Goal: Task Accomplishment & Management: Complete application form

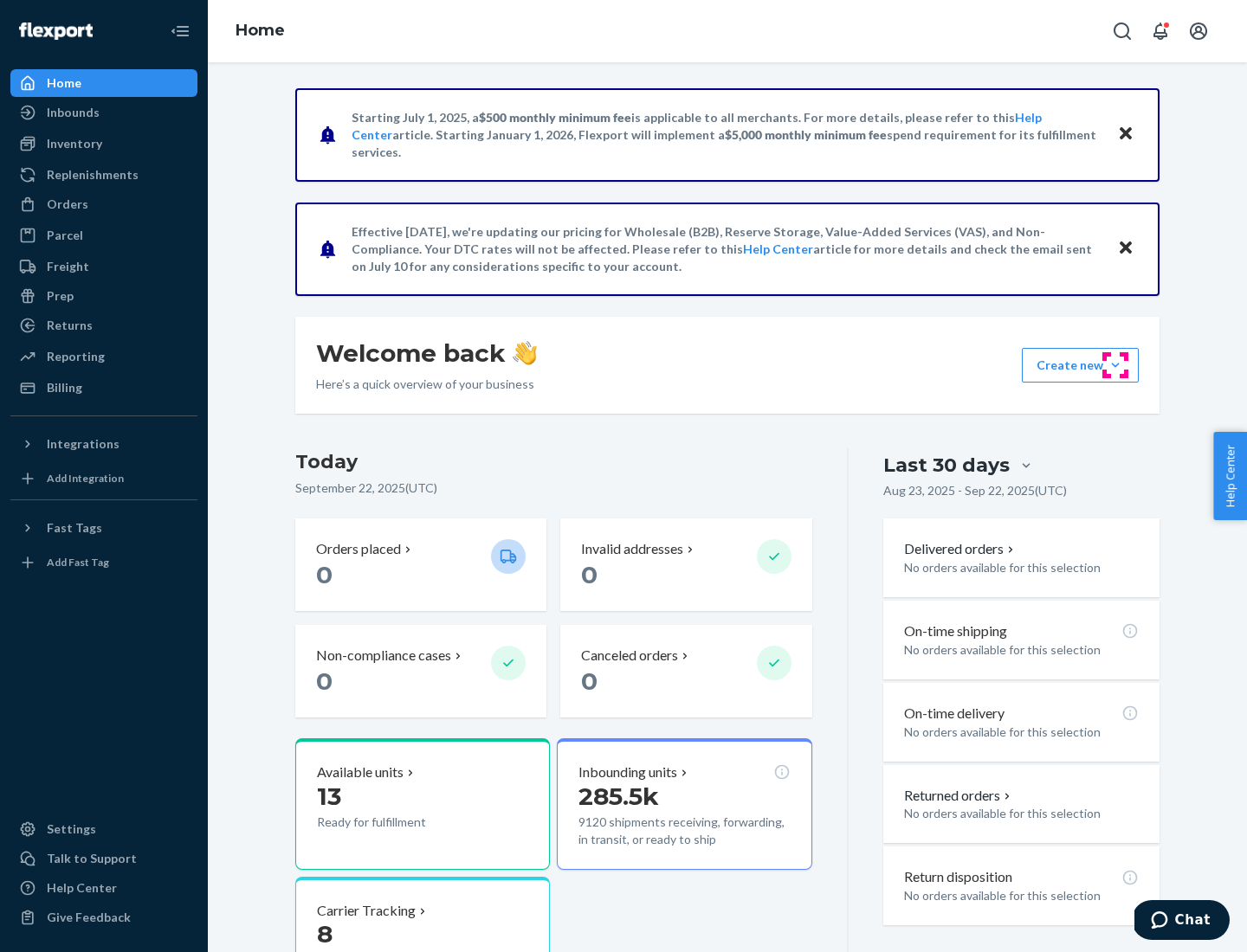
click at [1116, 366] on button "Create new Create new inbound Create new order Create new product" at bounding box center [1080, 365] width 117 height 35
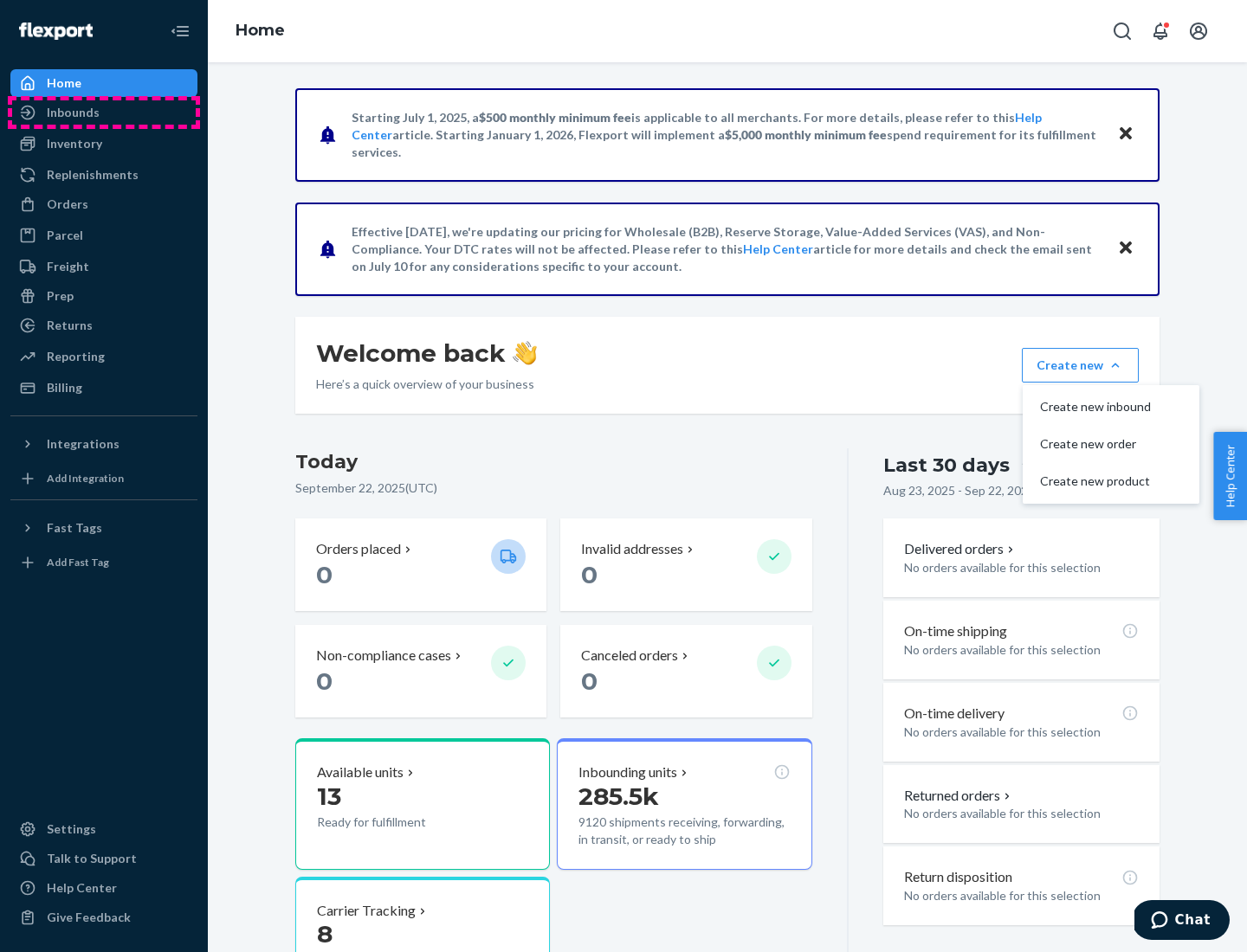
click at [104, 113] on div "Inbounds" at bounding box center [104, 112] width 184 height 24
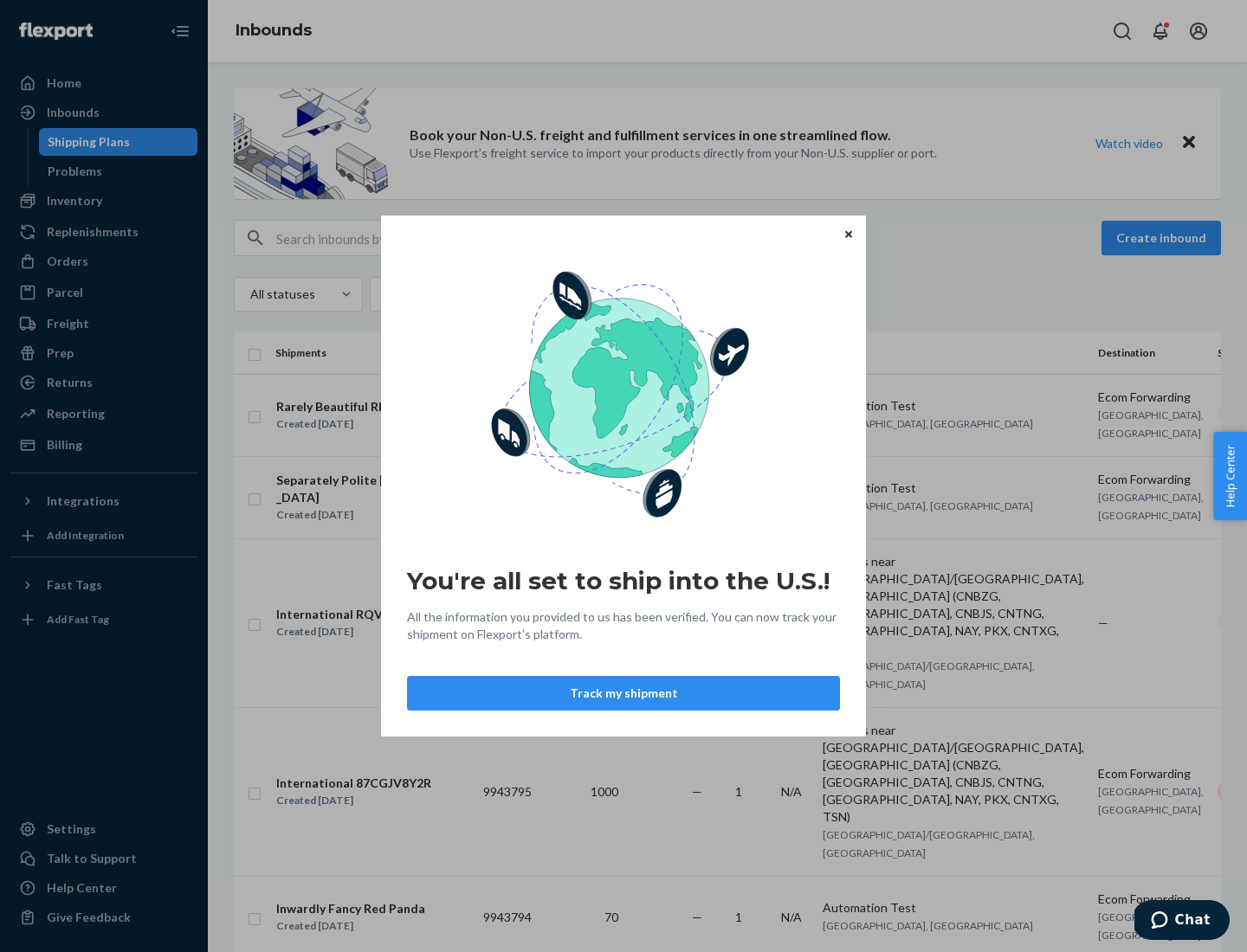
click at [624, 694] on button "Track my shipment" at bounding box center [624, 693] width 433 height 35
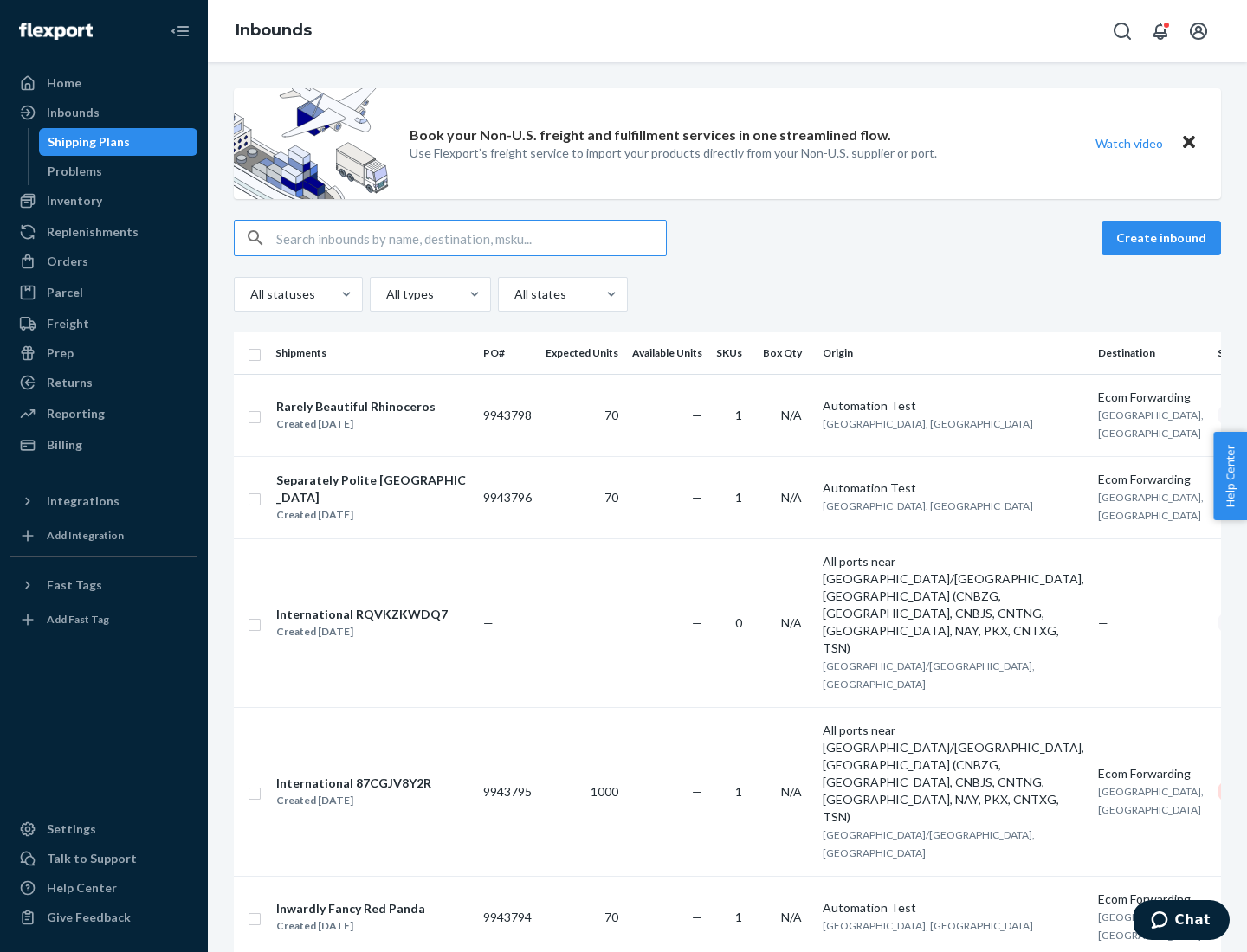
click at [1164, 238] on button "Create inbound" at bounding box center [1161, 238] width 120 height 35
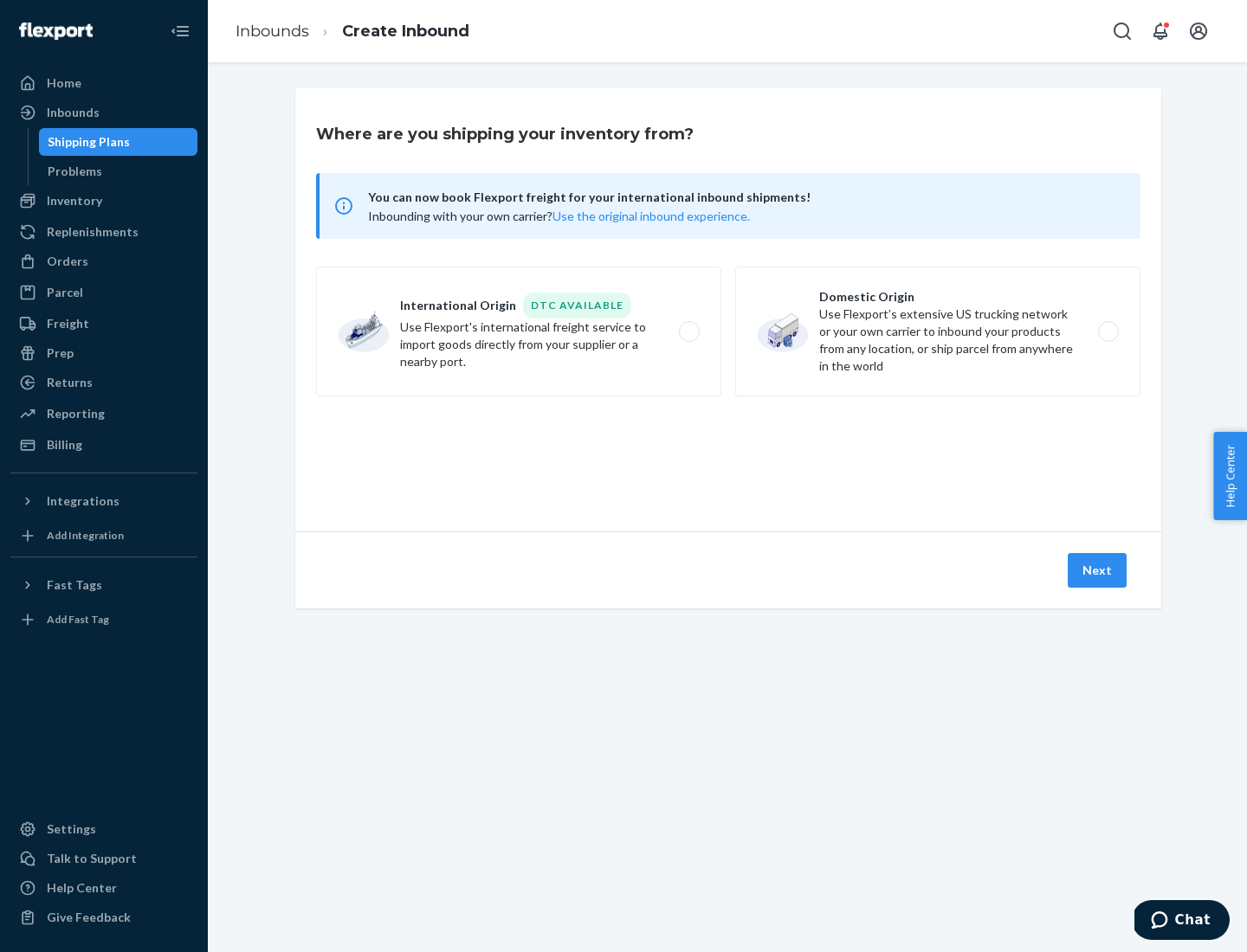
click at [518, 332] on label "International Origin DTC Available Use Flexport's international freight service…" at bounding box center [518, 332] width 406 height 130
click at [689, 332] on input "International Origin DTC Available Use Flexport's international freight service…" at bounding box center [694, 332] width 12 height 12
radio input "true"
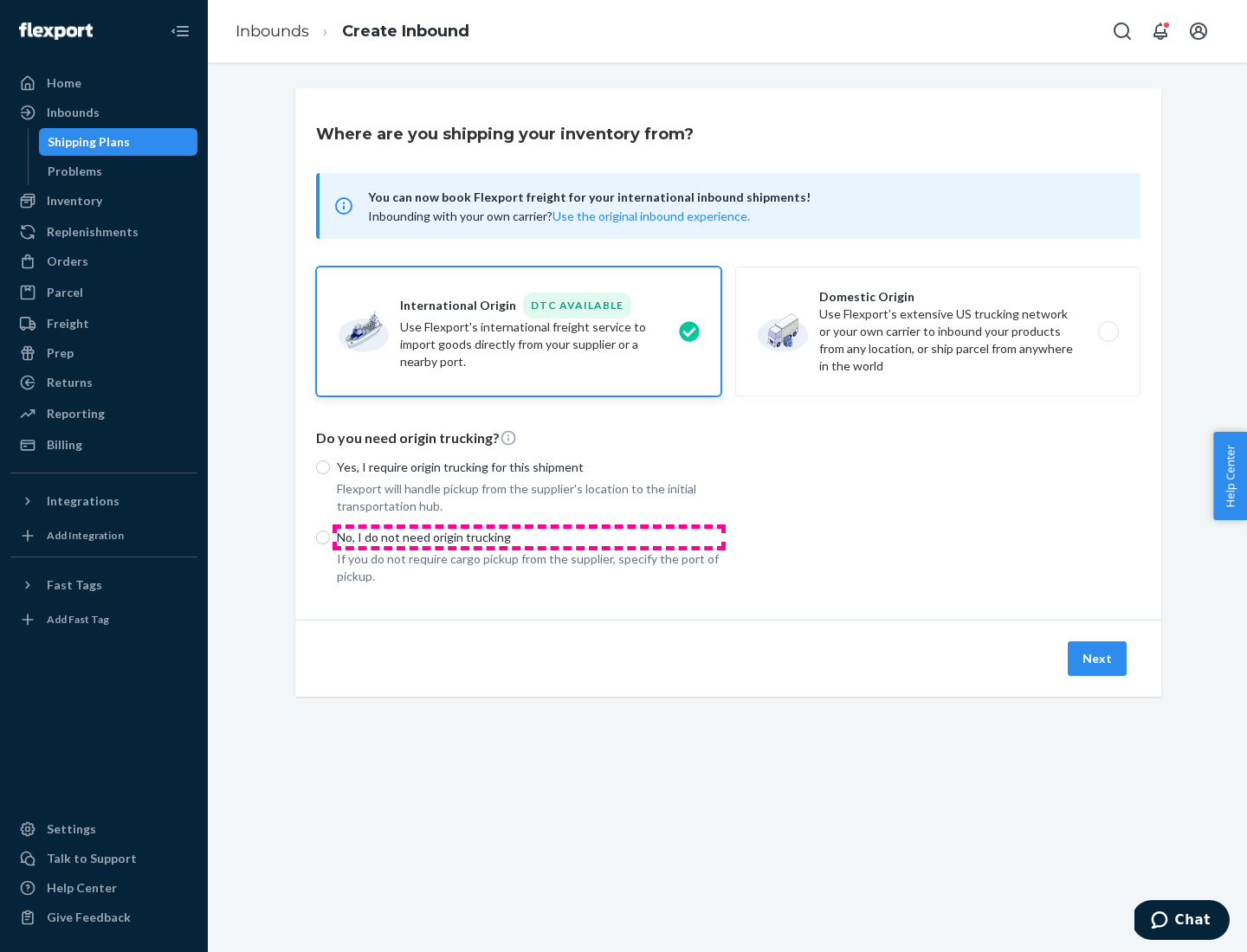
click at [529, 537] on p "No, I do not need origin trucking" at bounding box center [529, 538] width 384 height 18
click at [330, 537] on input "No, I do not need origin trucking" at bounding box center [323, 538] width 14 height 14
radio input "true"
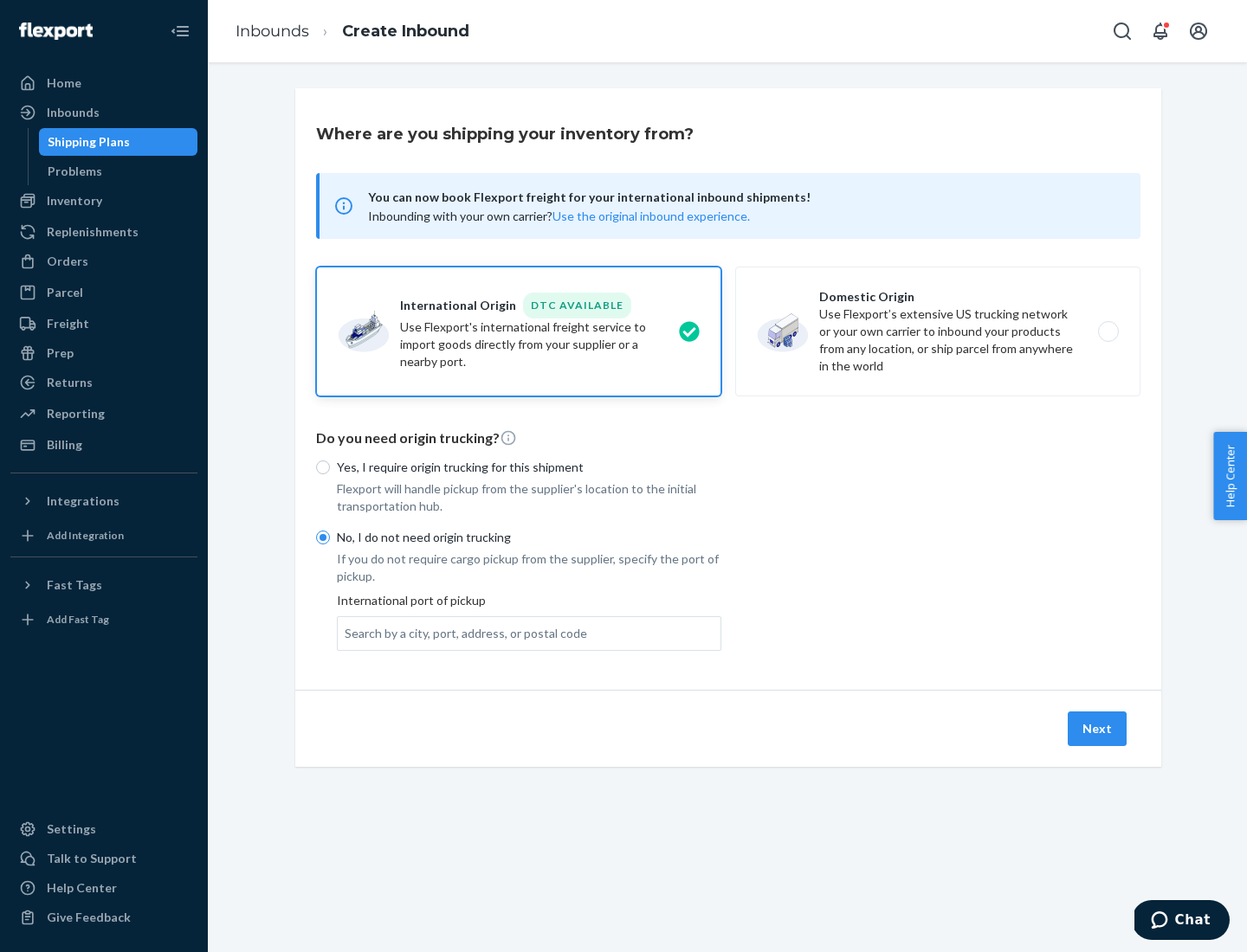
click at [462, 633] on div "Search by a city, port, address, or postal code" at bounding box center [465, 634] width 242 height 18
click at [346, 633] on input "Search by a city, port, address, or postal code" at bounding box center [345, 634] width 2 height 18
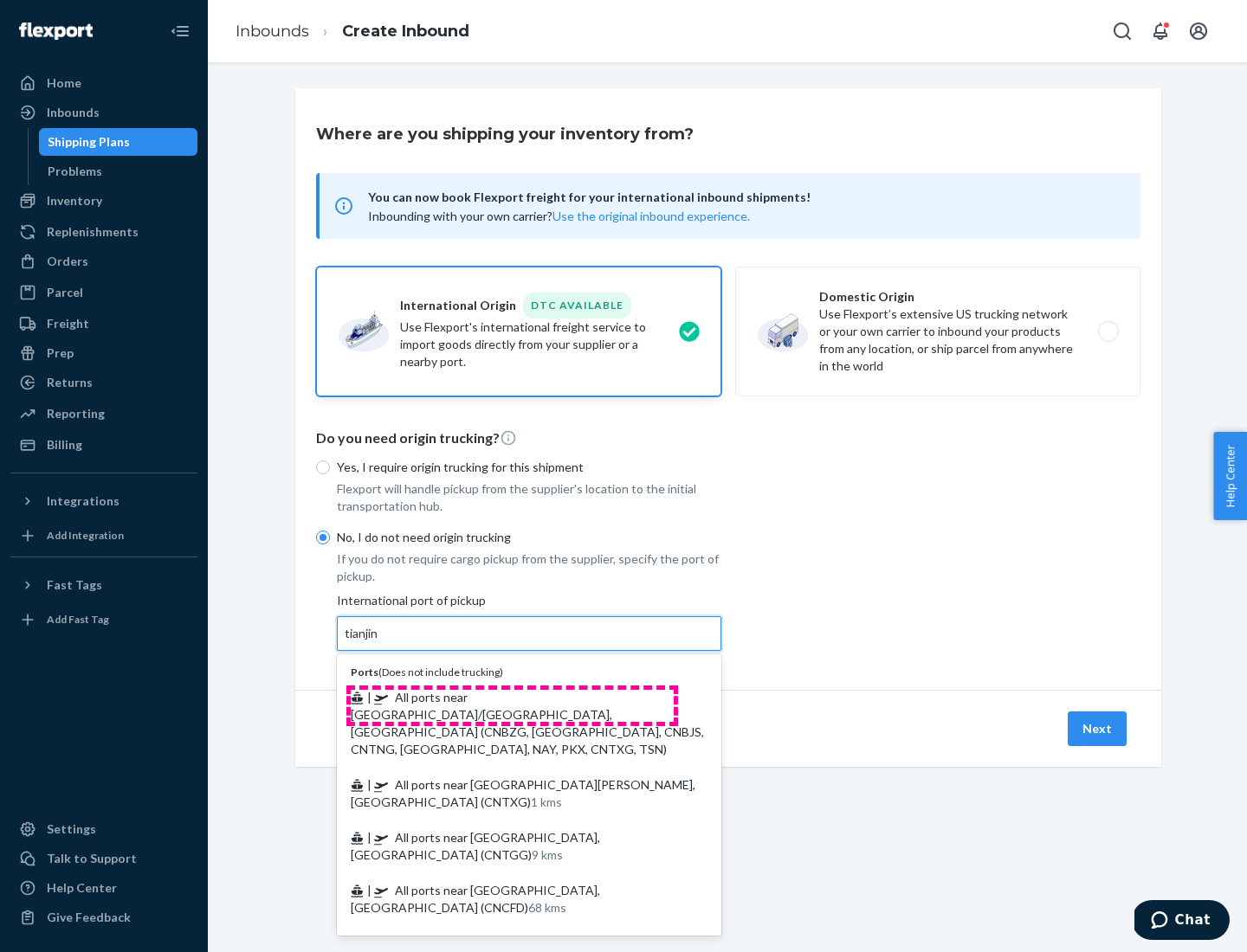
click at [512, 697] on span "| All ports near [GEOGRAPHIC_DATA]/[GEOGRAPHIC_DATA], [GEOGRAPHIC_DATA] (CNBZG,…" at bounding box center [527, 723] width 353 height 67
click at [380, 642] on input "tianjin" at bounding box center [362, 634] width 36 height 18
type input "All ports near [GEOGRAPHIC_DATA]/[GEOGRAPHIC_DATA], [GEOGRAPHIC_DATA] (CNBZG, […"
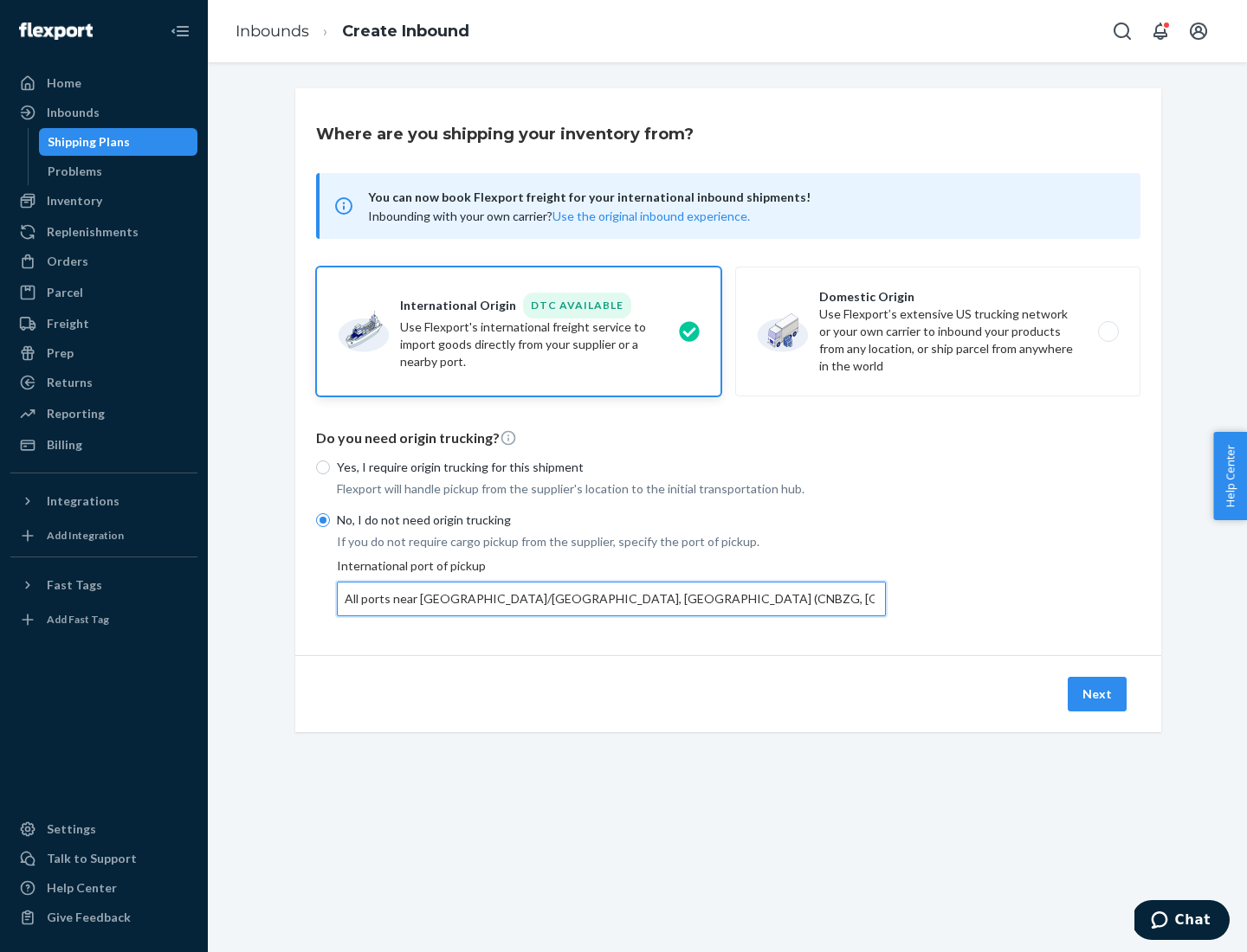
click at [1098, 694] on button "Next" at bounding box center [1097, 694] width 59 height 35
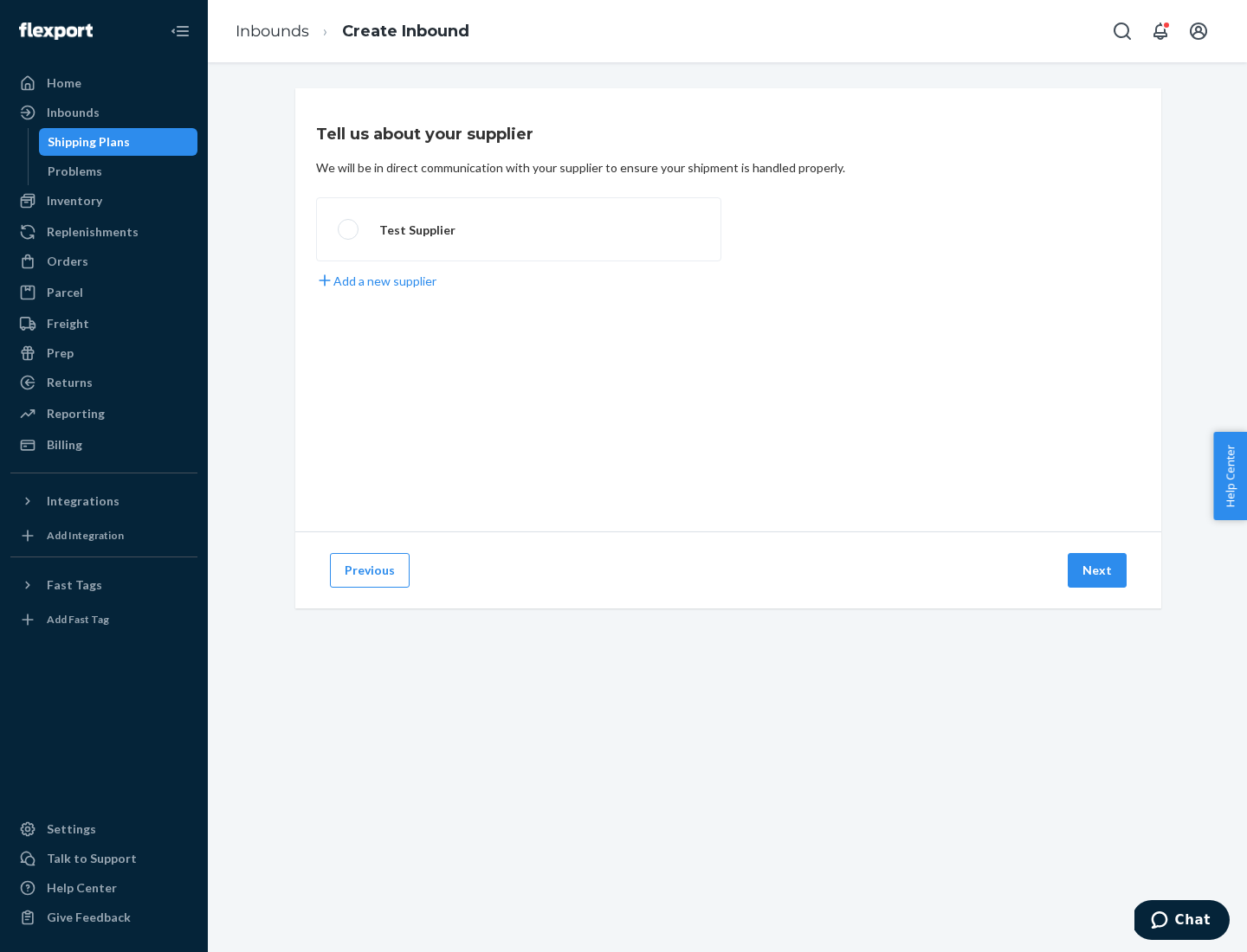
click at [518, 230] on label "Test Supplier" at bounding box center [518, 229] width 406 height 64
click at [349, 230] on input "Test Supplier" at bounding box center [343, 230] width 12 height 12
radio input "true"
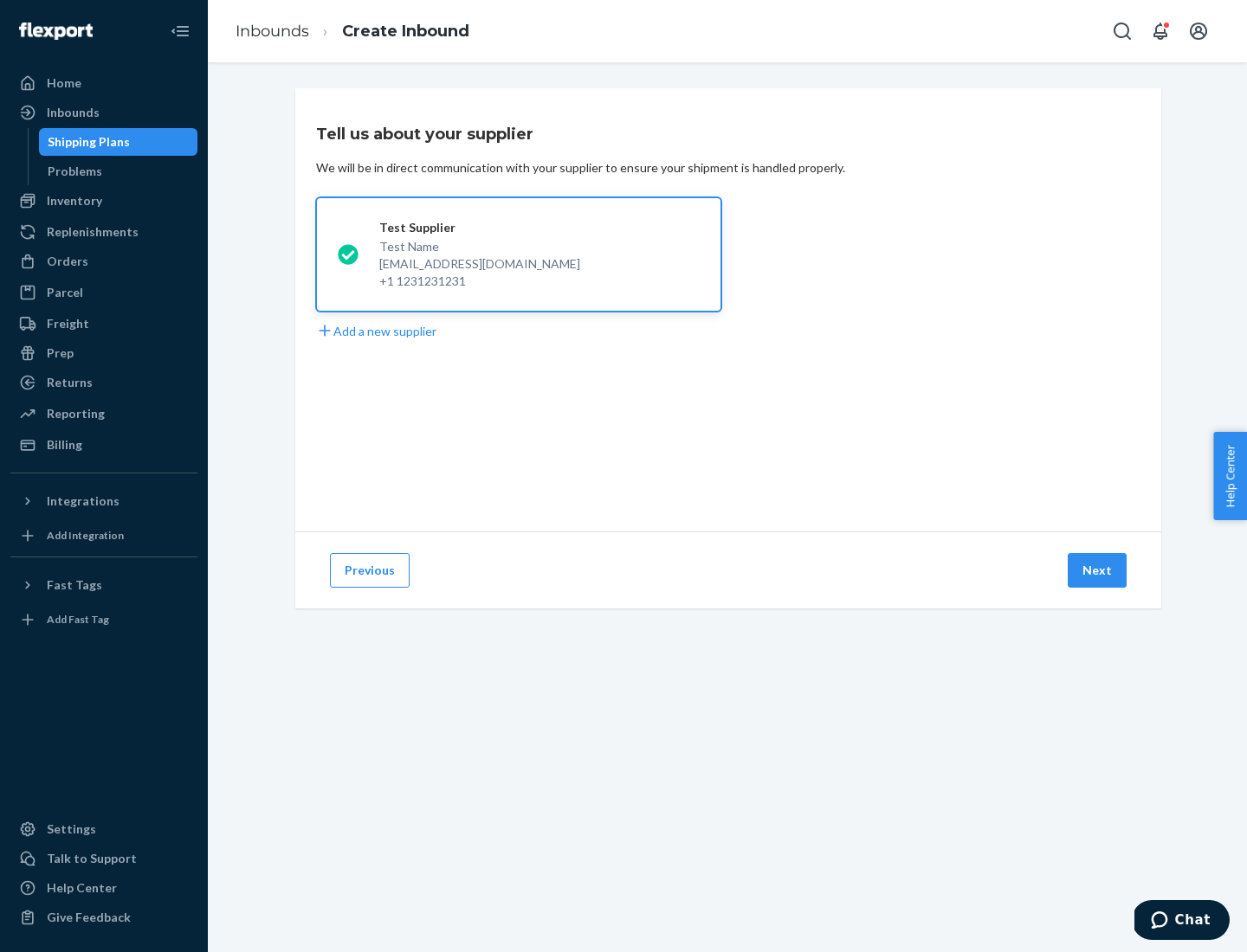
click at [1098, 570] on button "Next" at bounding box center [1097, 570] width 59 height 35
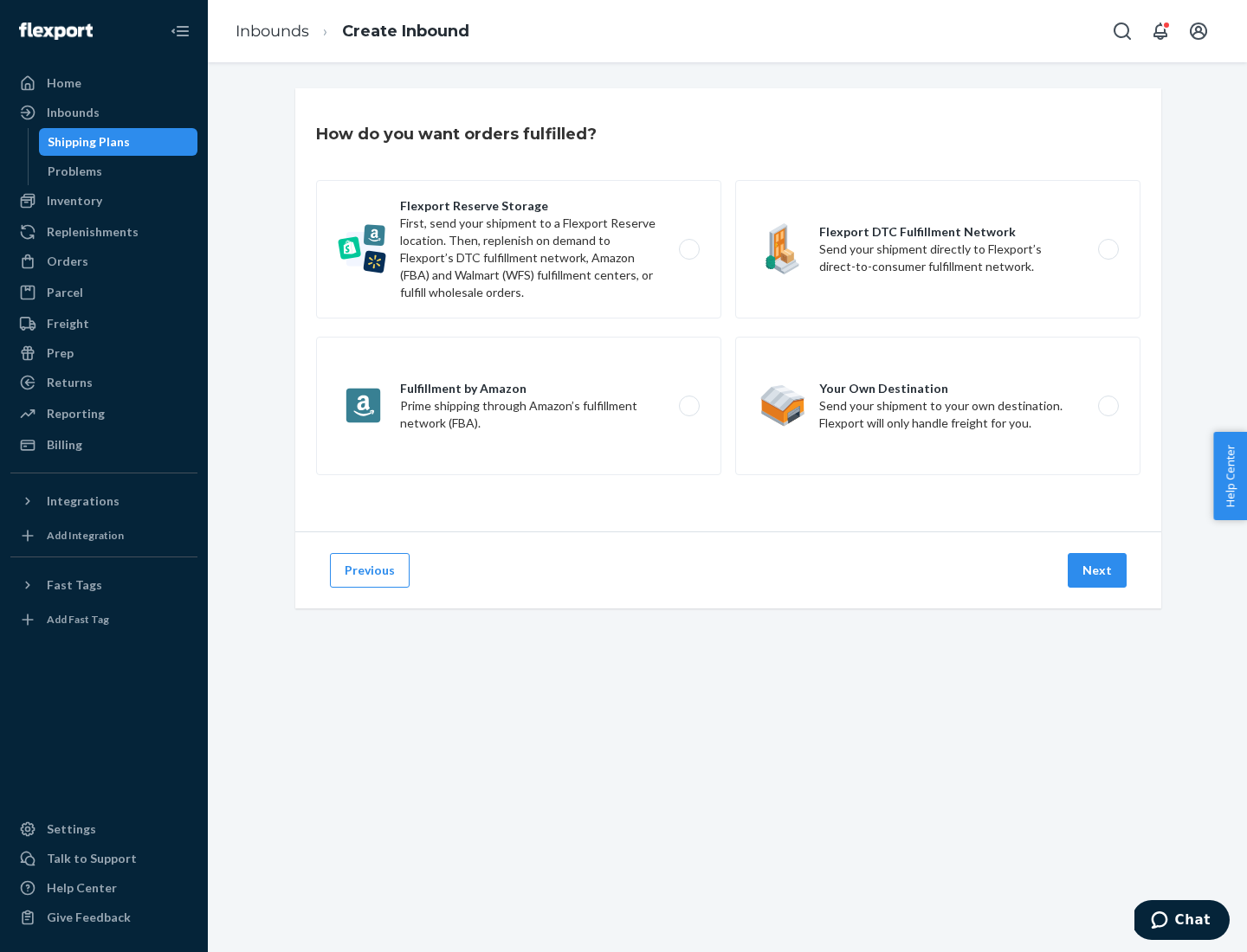
click at [518, 249] on label "Flexport Reserve Storage First, send your shipment to a Flexport Reserve locati…" at bounding box center [518, 249] width 406 height 138
click at [689, 249] on input "Flexport Reserve Storage First, send your shipment to a Flexport Reserve locati…" at bounding box center [694, 249] width 12 height 12
radio input "true"
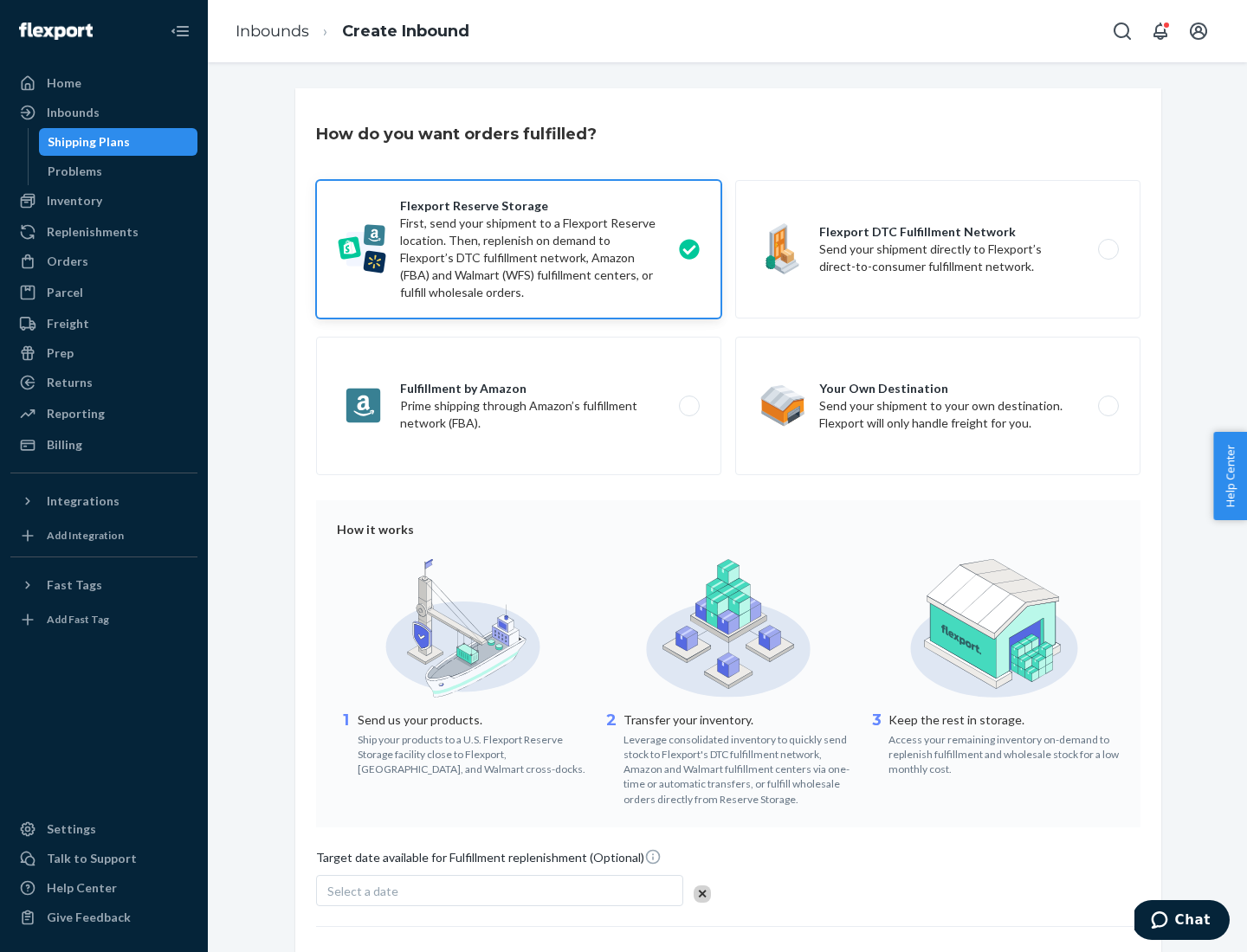
scroll to position [142, 0]
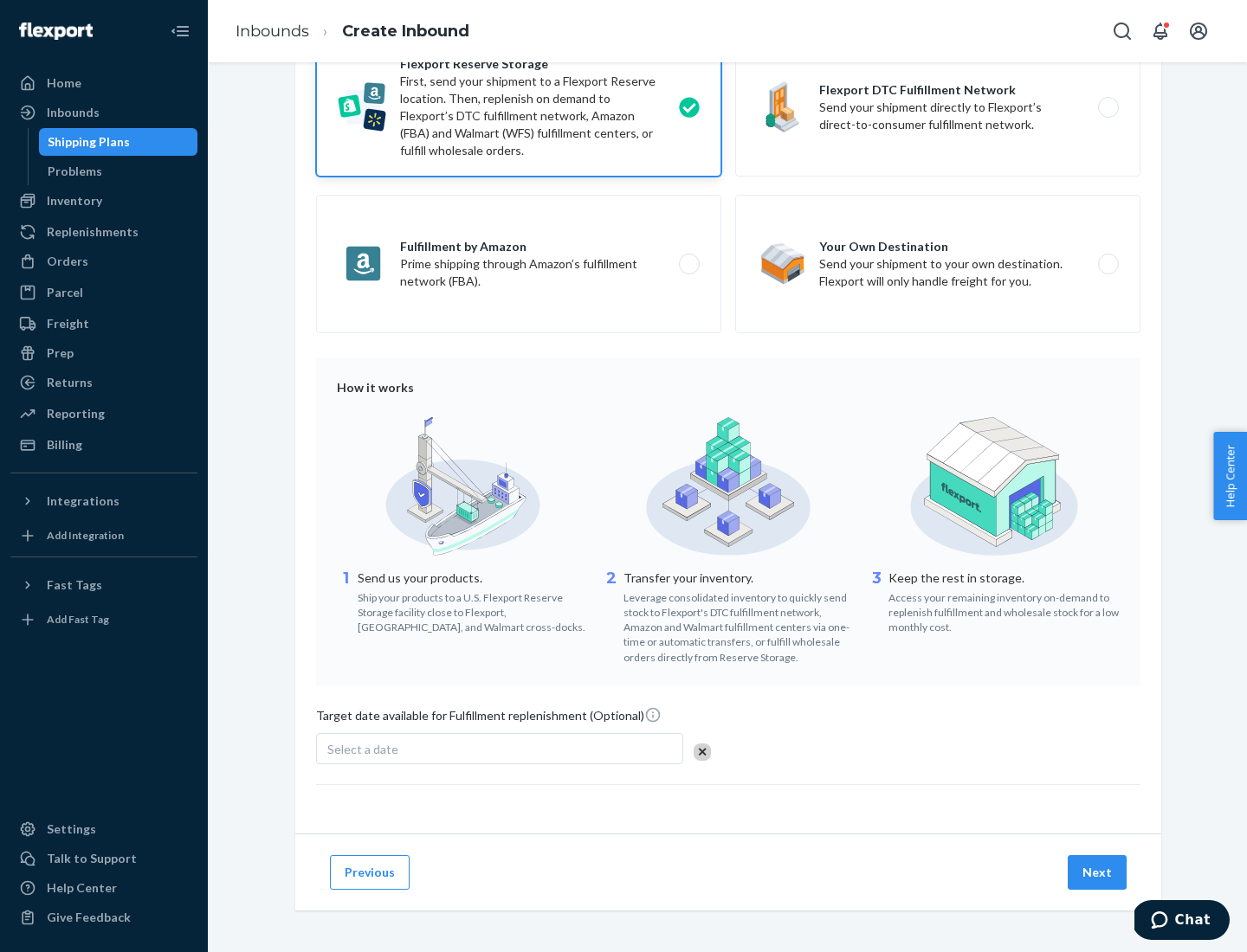
click at [1098, 872] on button "Next" at bounding box center [1097, 872] width 59 height 35
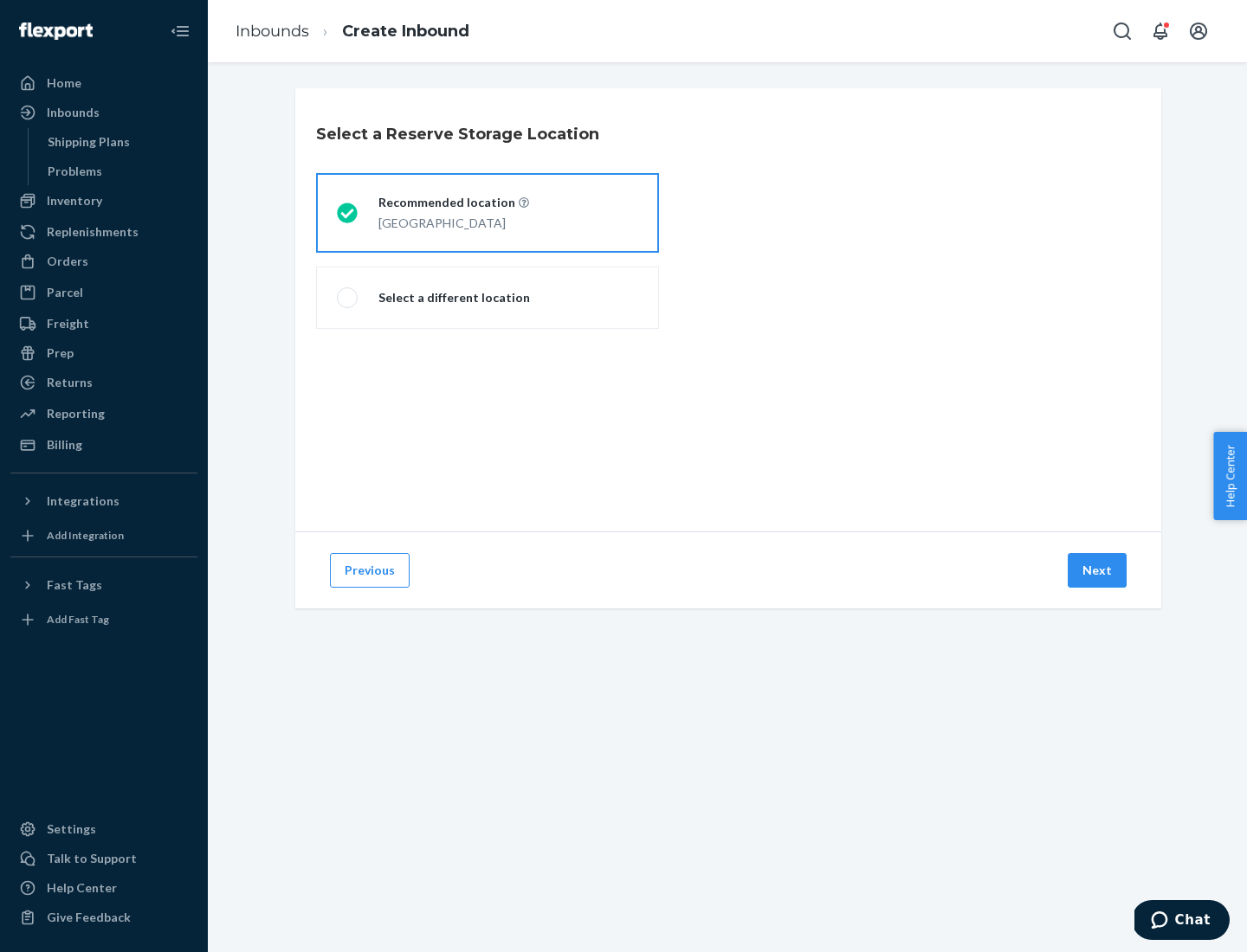
click at [487, 213] on div "[GEOGRAPHIC_DATA]" at bounding box center [454, 221] width 151 height 20
click at [348, 213] on input "Recommended location [GEOGRAPHIC_DATA]" at bounding box center [343, 213] width 12 height 12
click at [1098, 570] on button "Next" at bounding box center [1097, 570] width 59 height 35
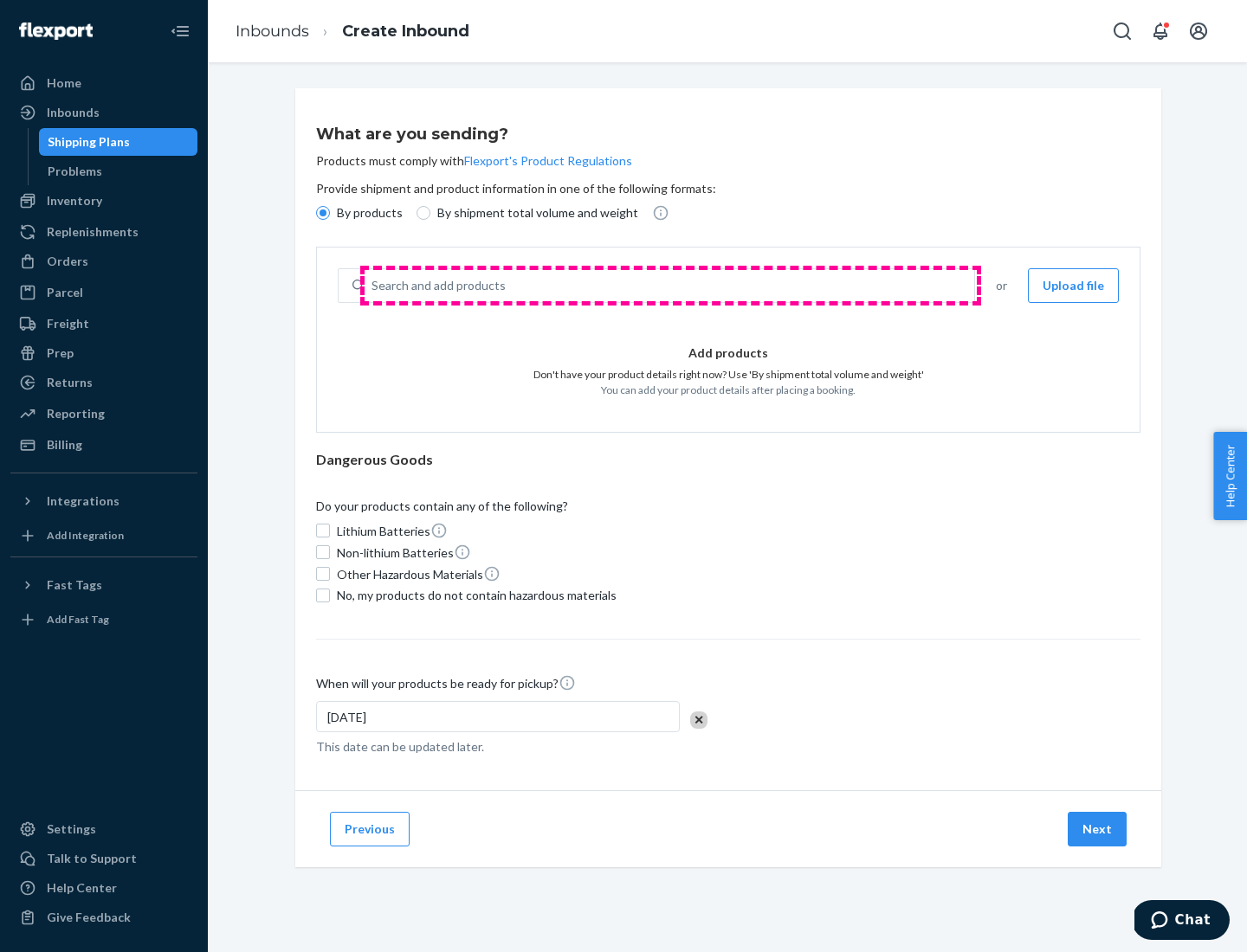
click at [670, 286] on div "Search and add products" at bounding box center [669, 285] width 610 height 31
click at [374, 286] on input "Search and add products" at bounding box center [373, 286] width 2 height 18
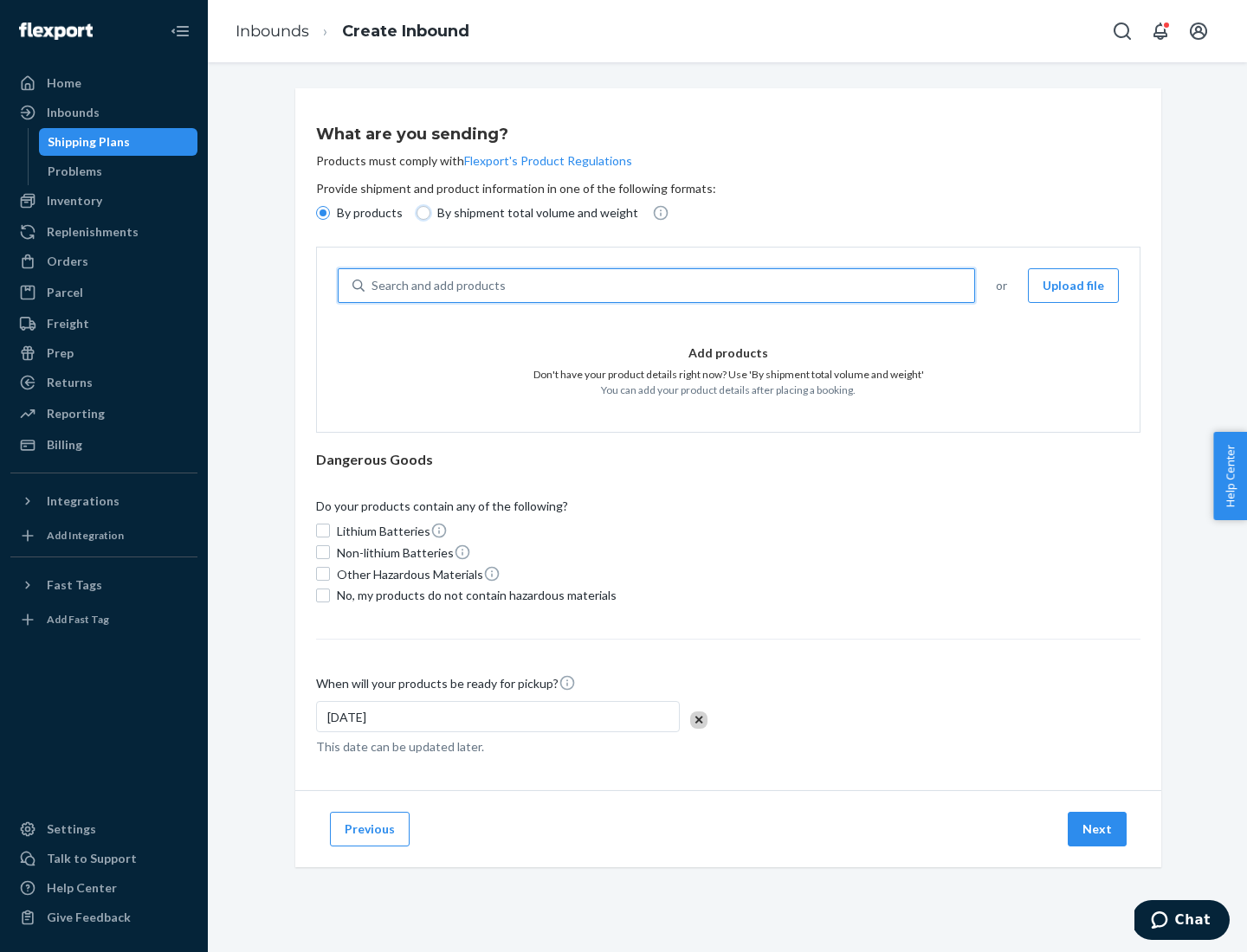
click at [421, 213] on input "By shipment total volume and weight" at bounding box center [423, 213] width 14 height 14
radio input "true"
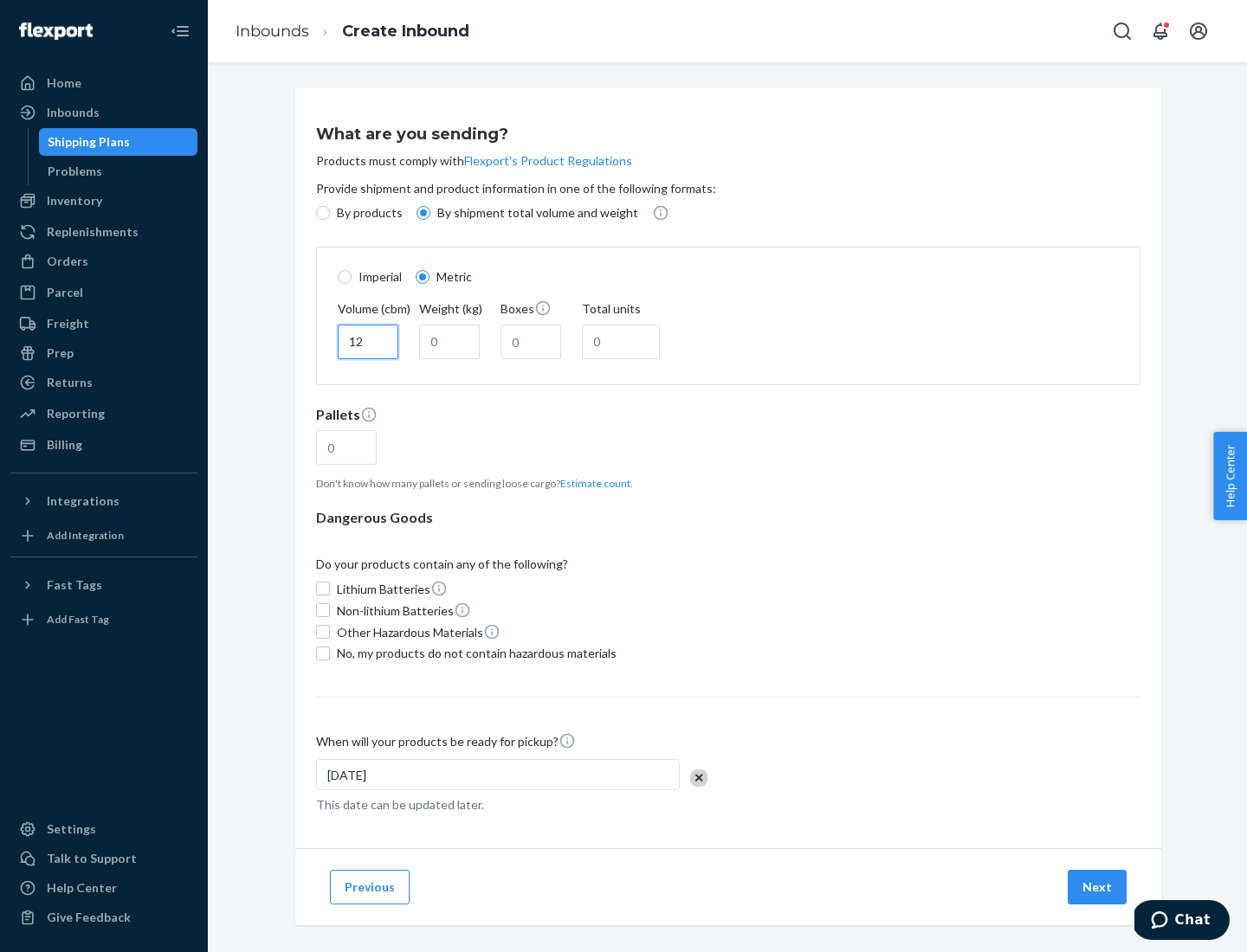
type input "12"
type input "22"
type input "222"
type input "121"
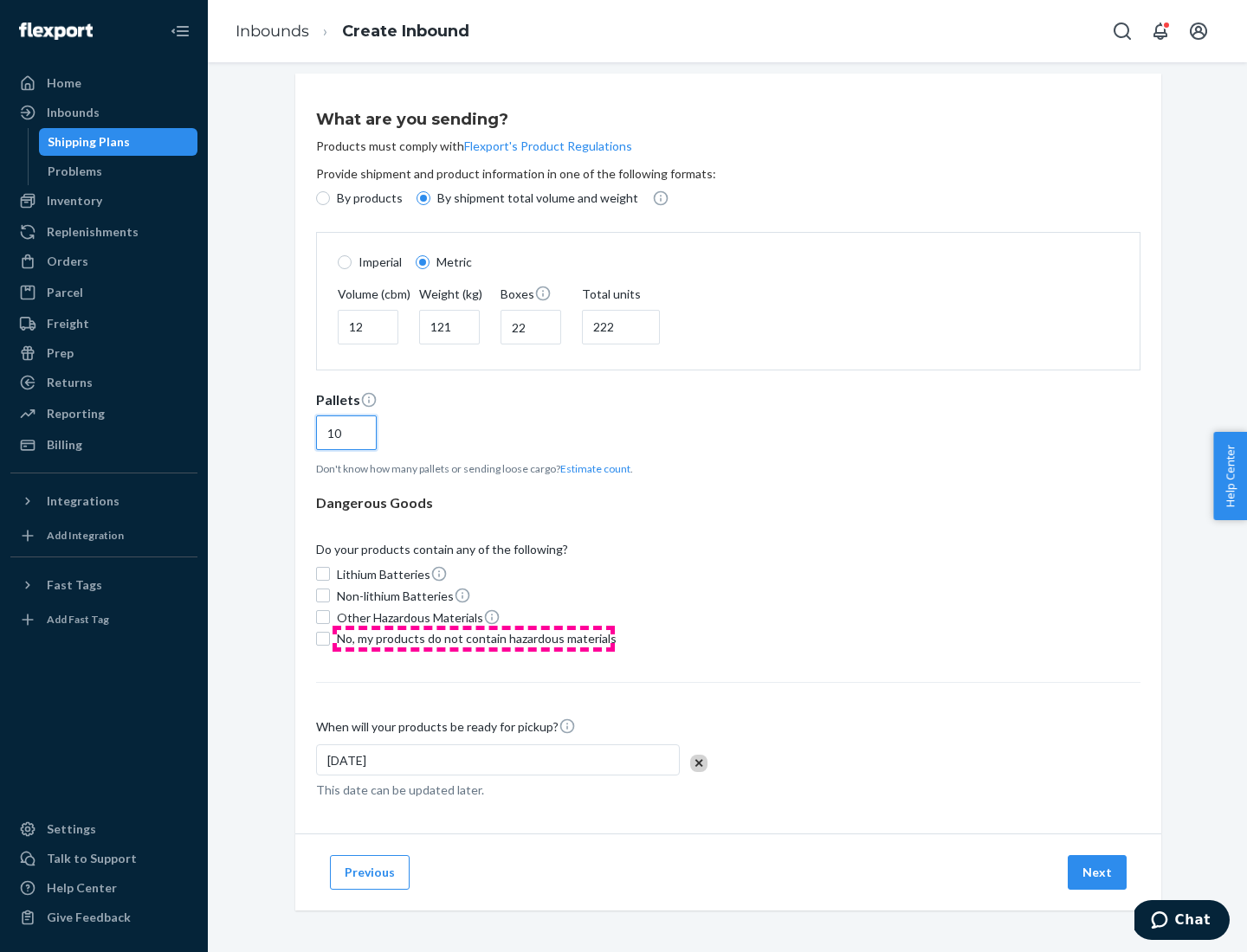
type input "10"
click at [474, 638] on span "No, my products do not contain hazardous materials" at bounding box center [477, 639] width 280 height 18
click at [330, 638] on input "No, my products do not contain hazardous materials" at bounding box center [323, 639] width 14 height 14
checkbox input "true"
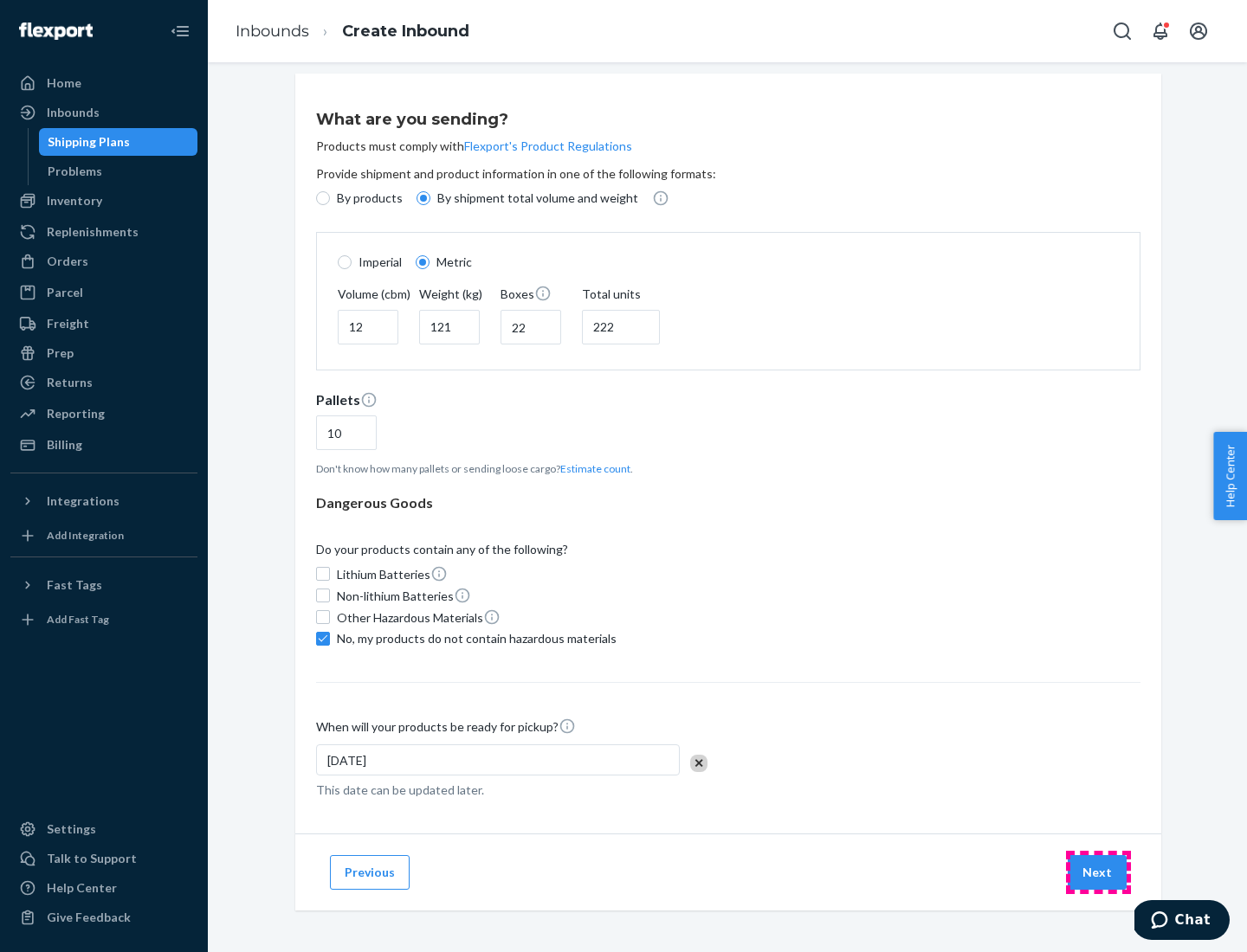
click at [1098, 872] on button "Next" at bounding box center [1097, 872] width 59 height 35
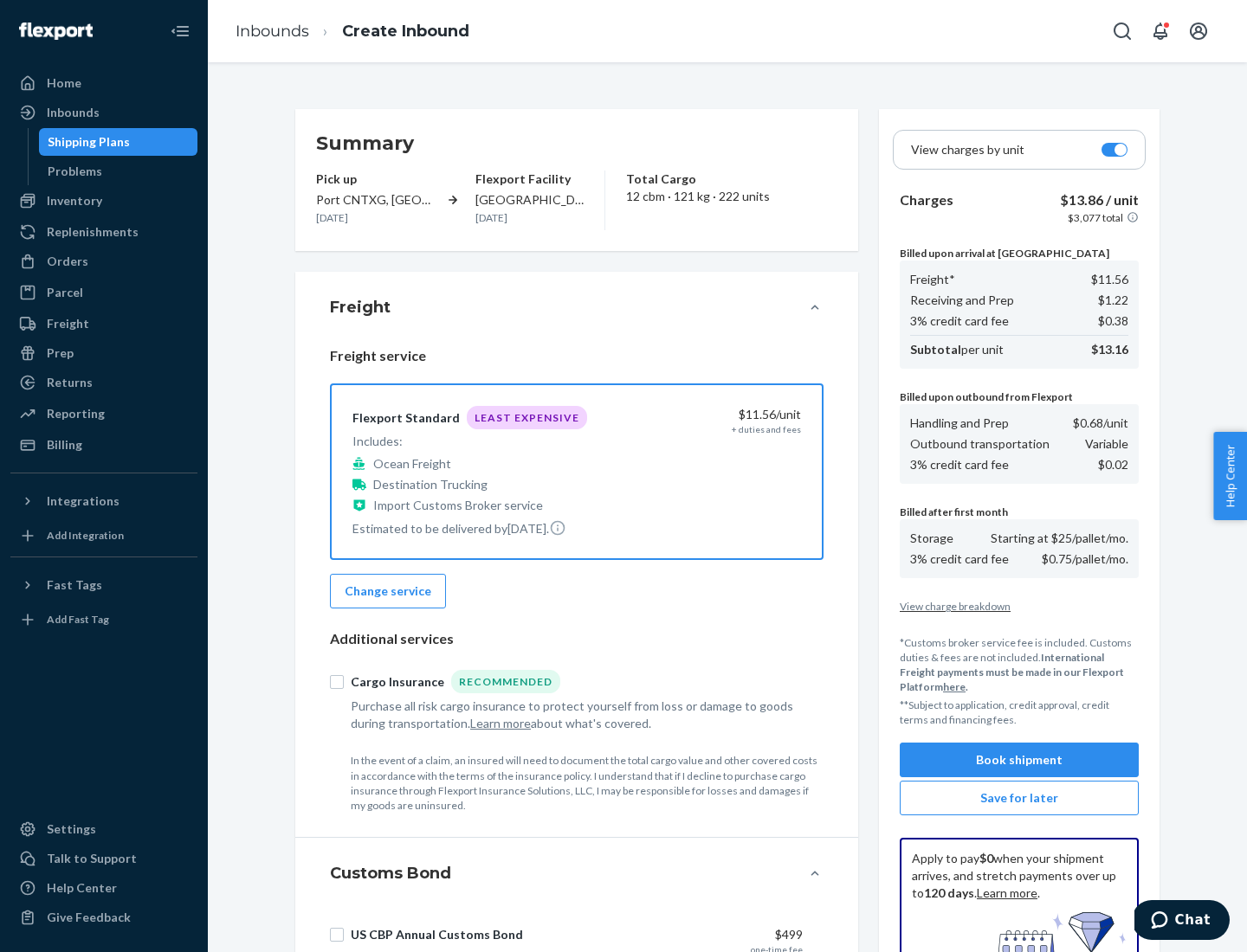
scroll to position [253, 0]
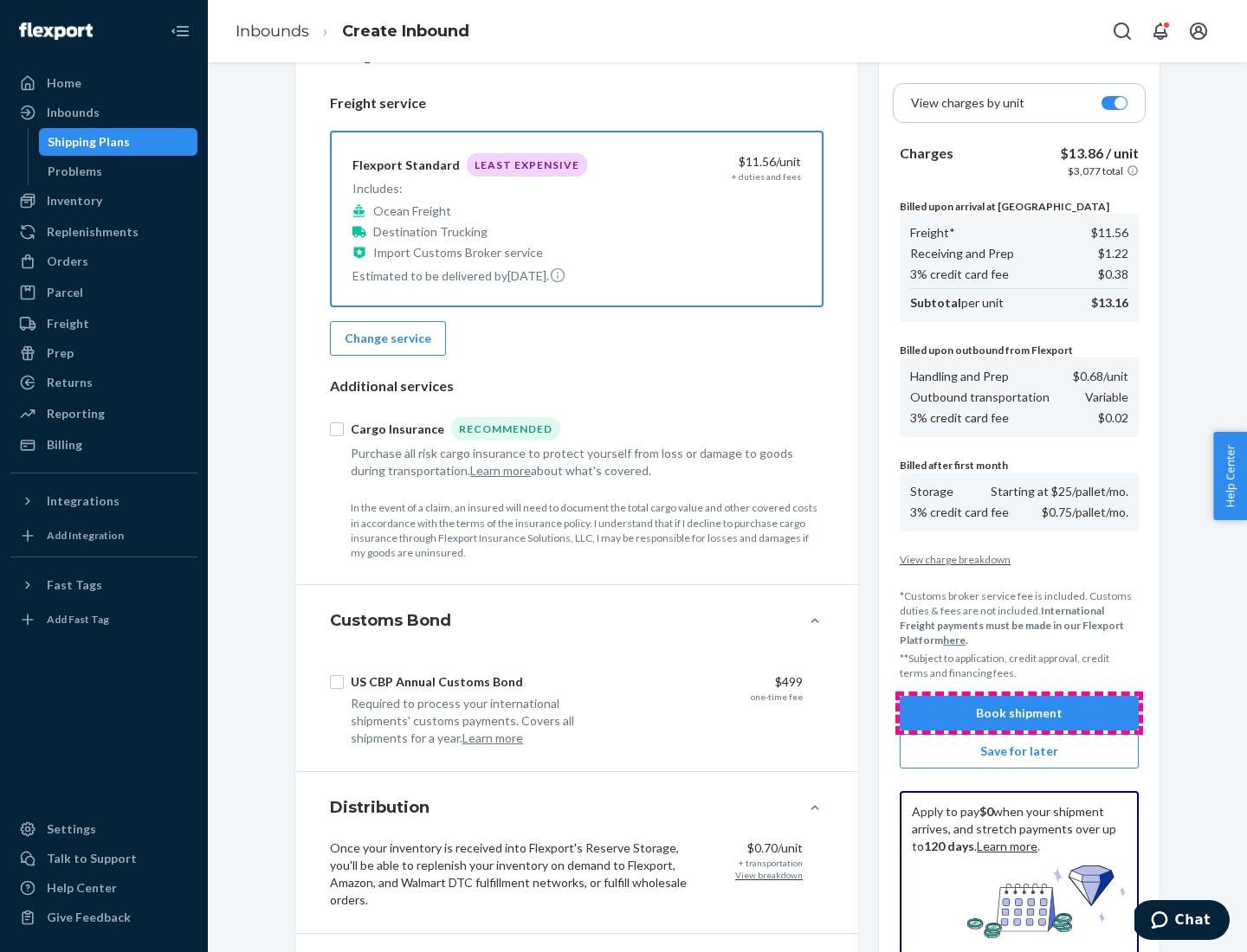
click at [1019, 713] on button "Book shipment" at bounding box center [1019, 713] width 239 height 35
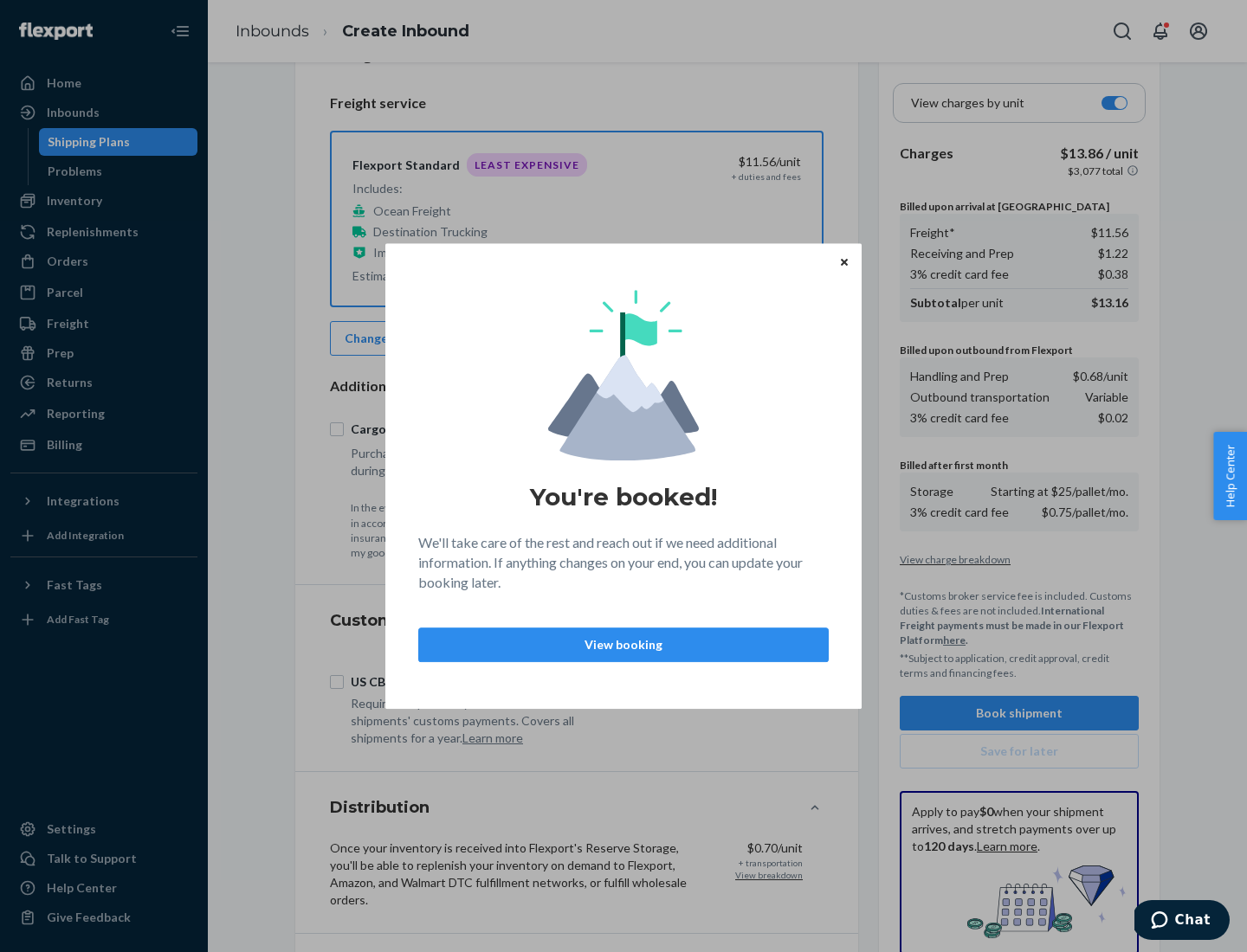
click at [624, 644] on p "View booking" at bounding box center [623, 645] width 381 height 18
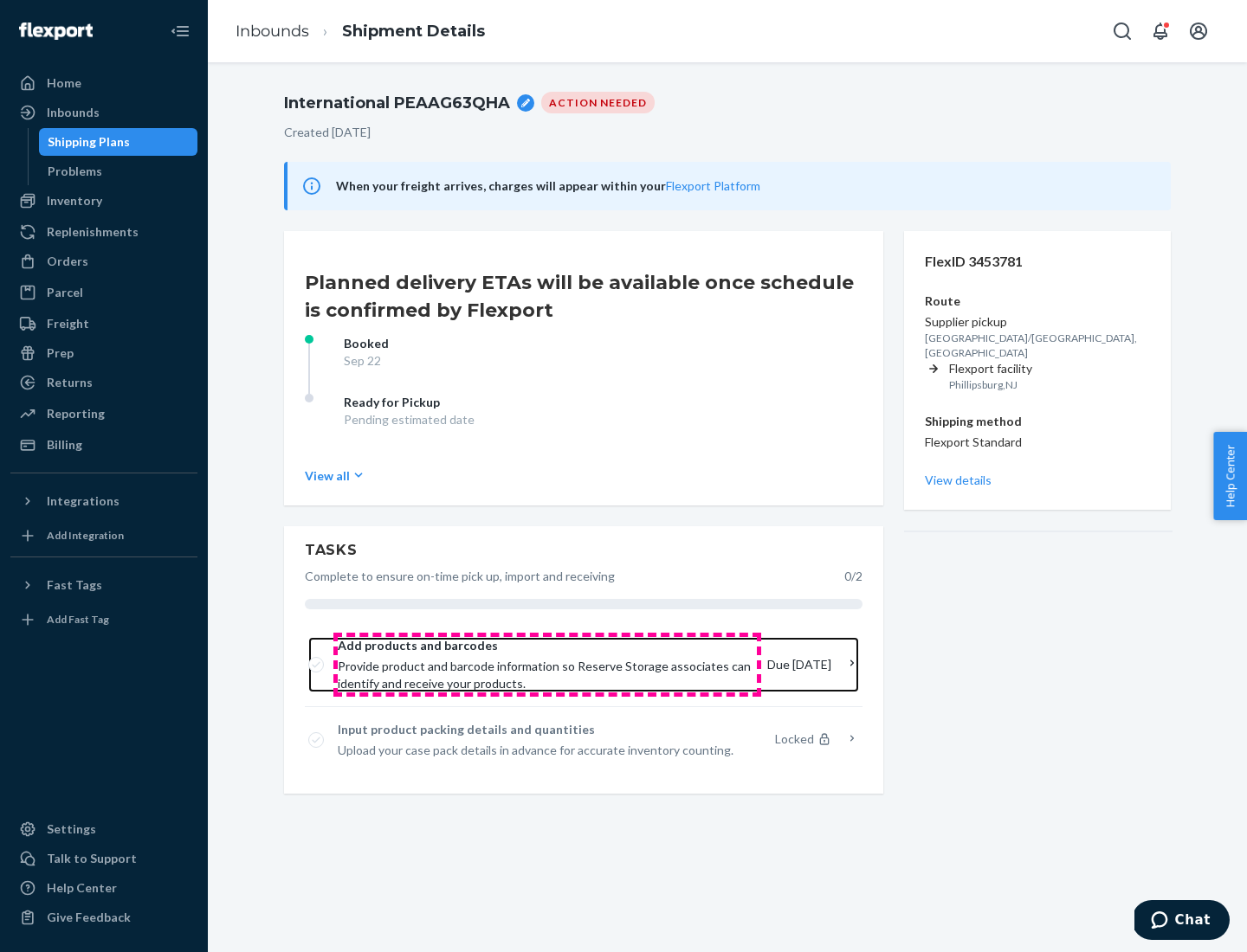
click at [548, 665] on span "Provide product and barcode information so Reserve Storage associates can ident…" at bounding box center [546, 675] width 415 height 35
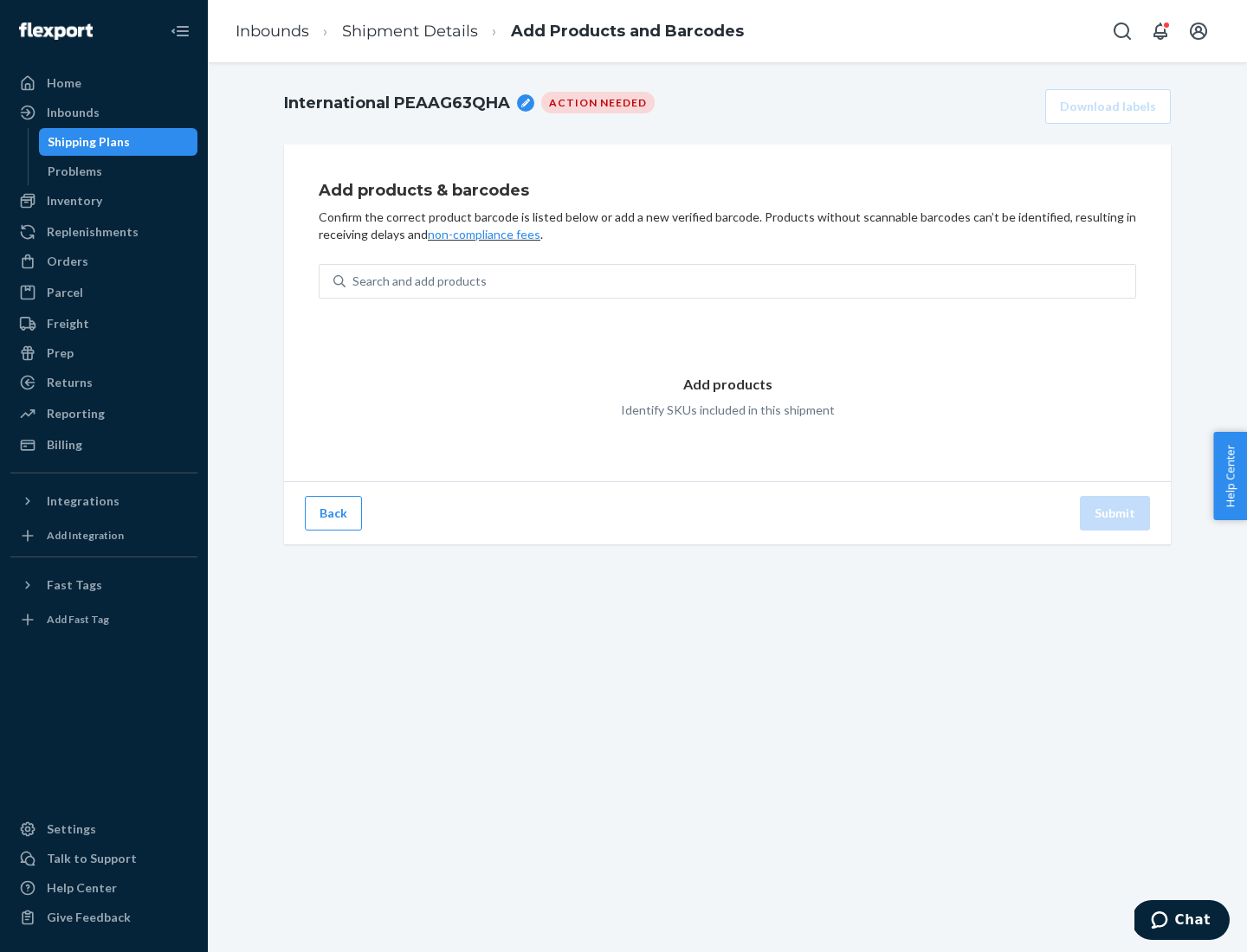
click at [740, 281] on div "Search and add products" at bounding box center [740, 281] width 790 height 31
click at [354, 281] on input "Search and add products" at bounding box center [353, 281] width 2 height 18
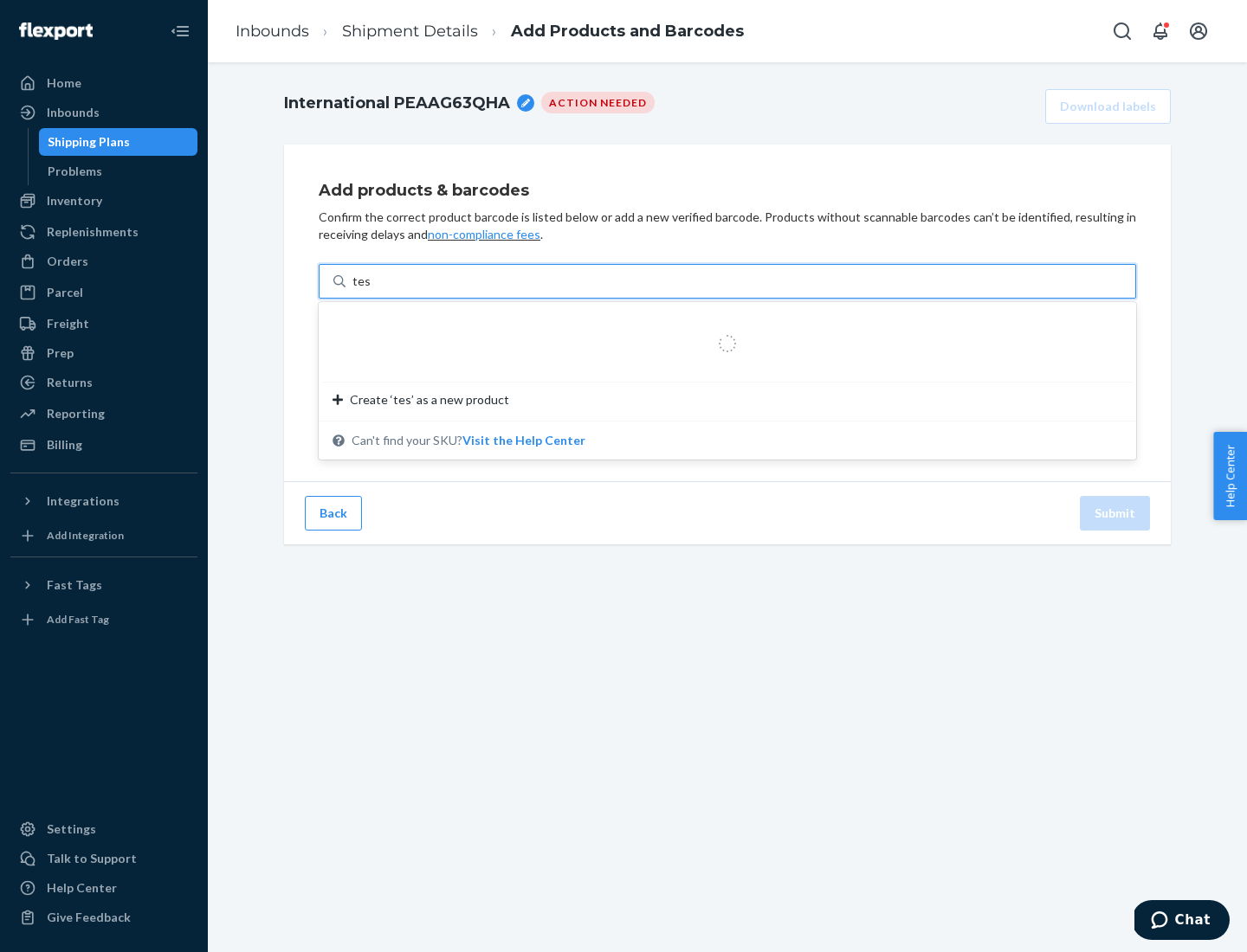
type input "test"
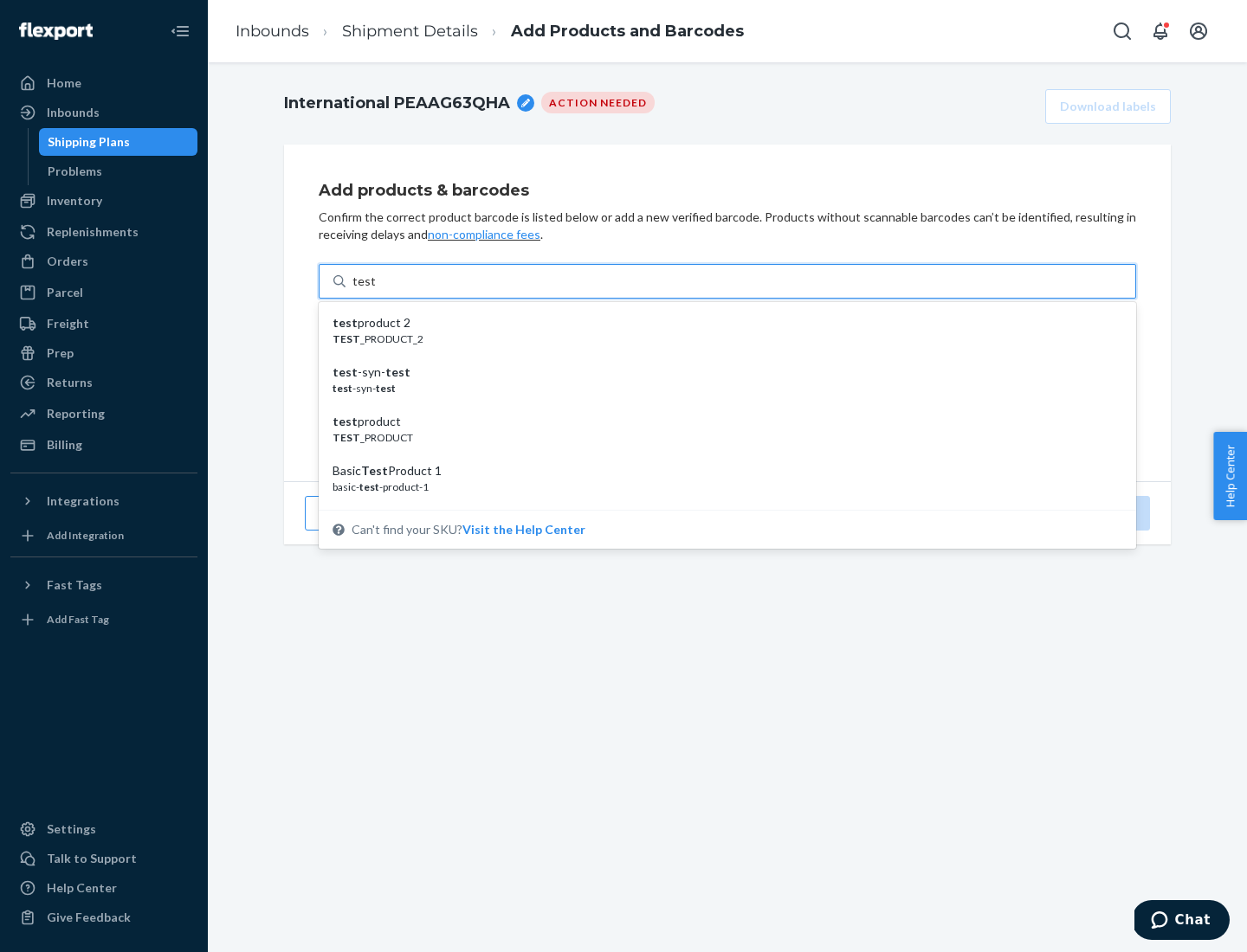
scroll to position [65, 0]
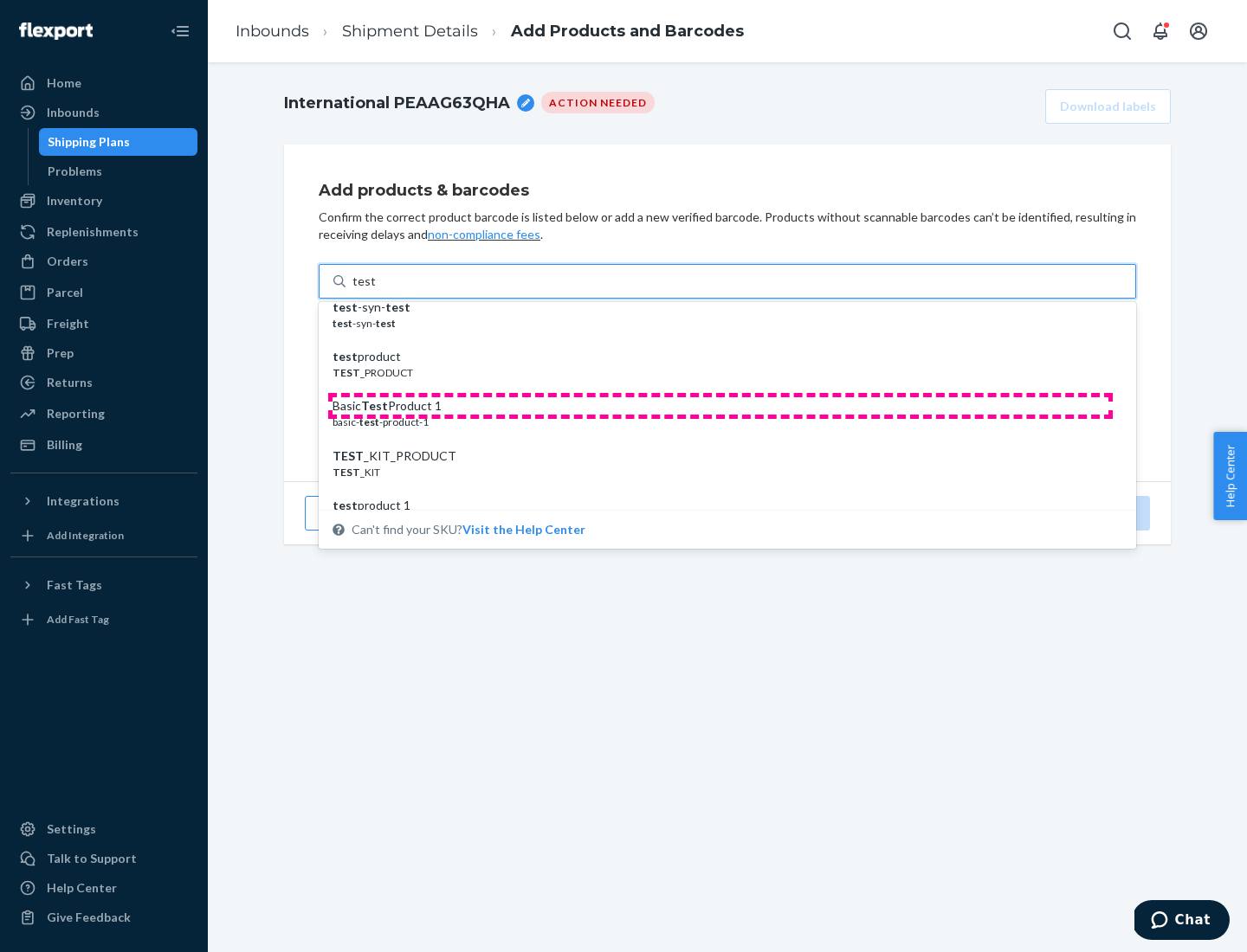
click at [721, 406] on div "Basic Test Product 1" at bounding box center [721, 406] width 776 height 18
click at [375, 290] on input "test" at bounding box center [363, 281] width 22 height 18
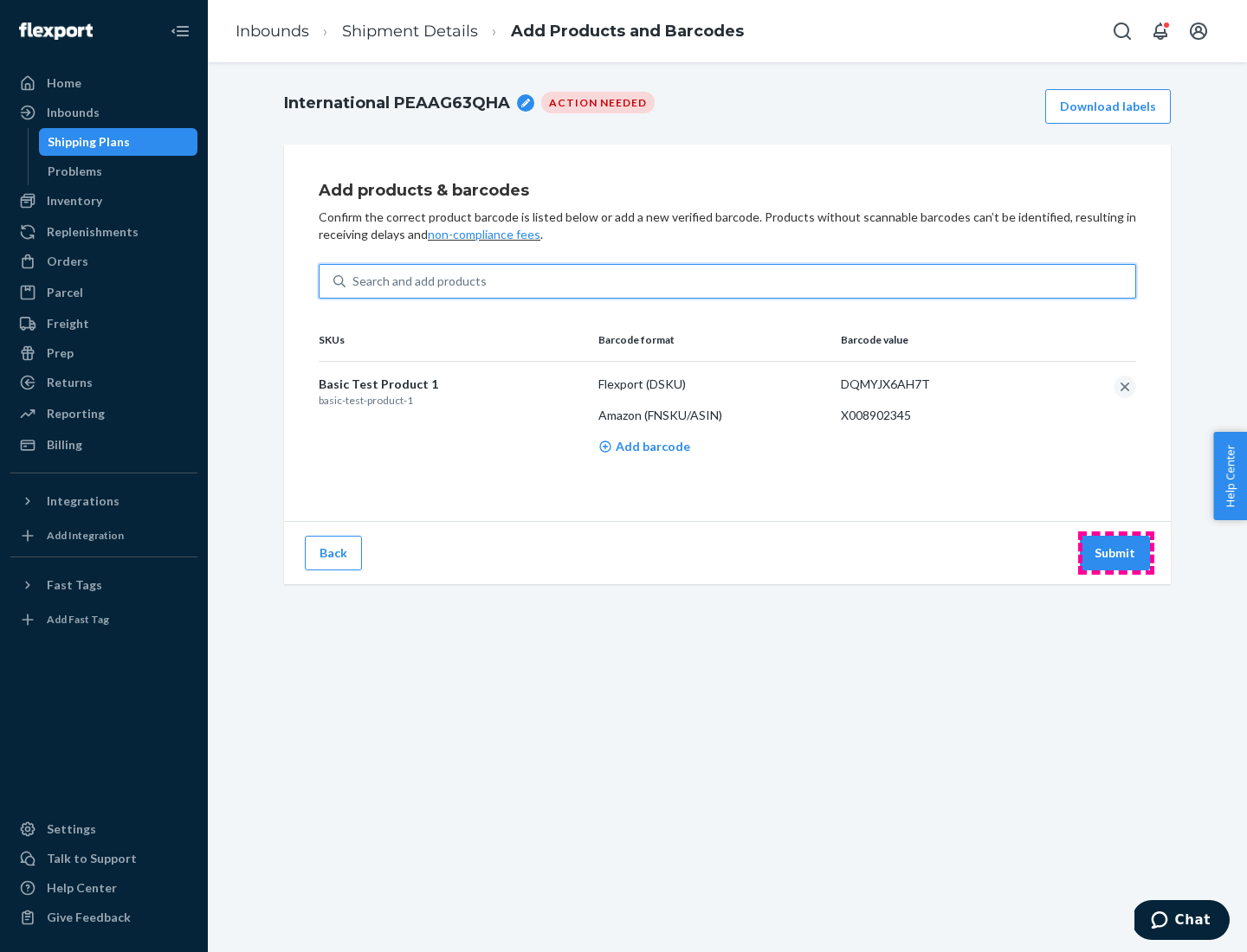
click at [1116, 553] on button "Submit" at bounding box center [1115, 553] width 70 height 35
